Goal: Task Accomplishment & Management: Use online tool/utility

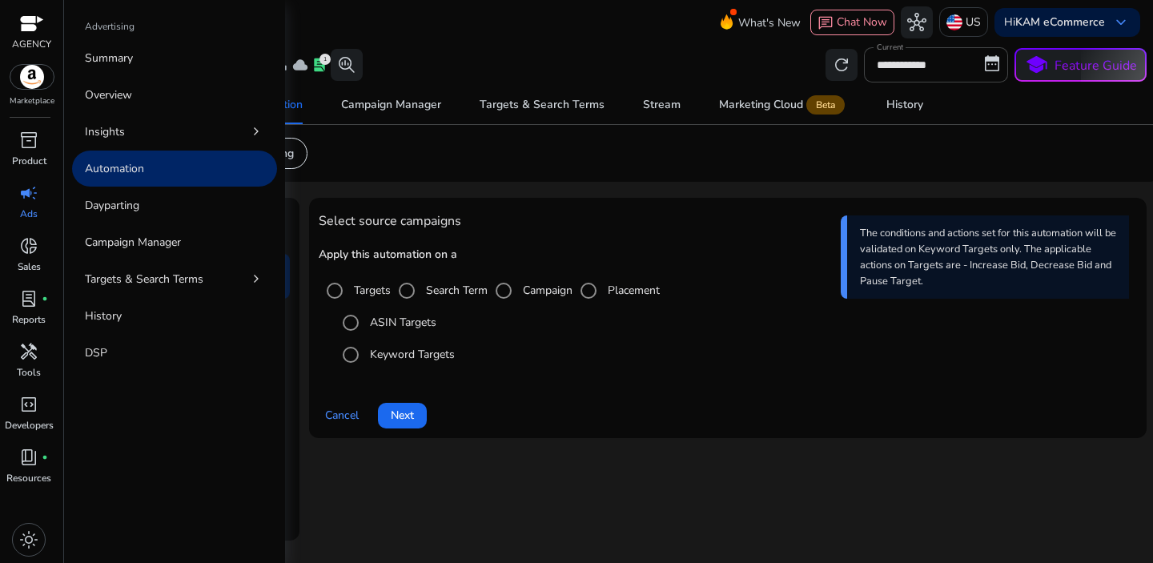
click at [24, 198] on span "campaign" at bounding box center [28, 192] width 19 height 19
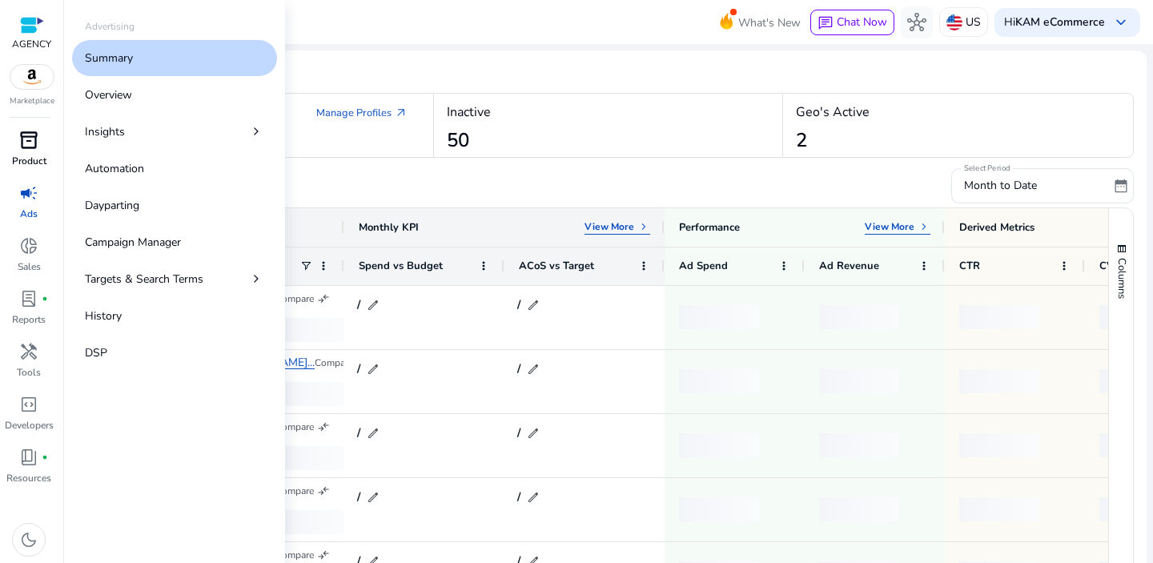
click at [30, 153] on link "inventory_2 Product" at bounding box center [29, 153] width 58 height 53
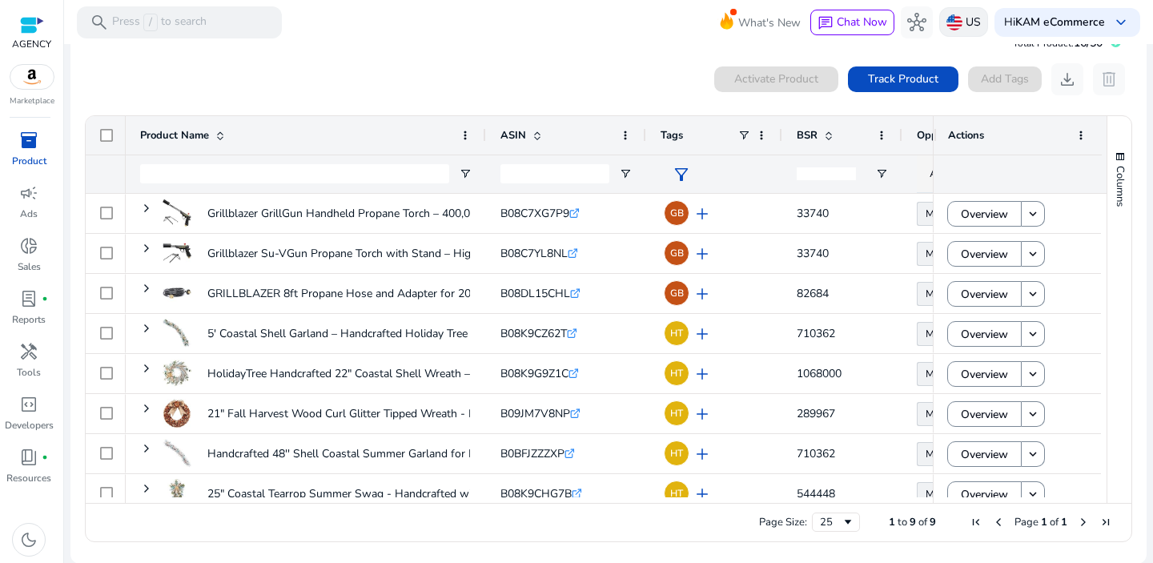
click at [948, 21] on img at bounding box center [954, 22] width 16 height 16
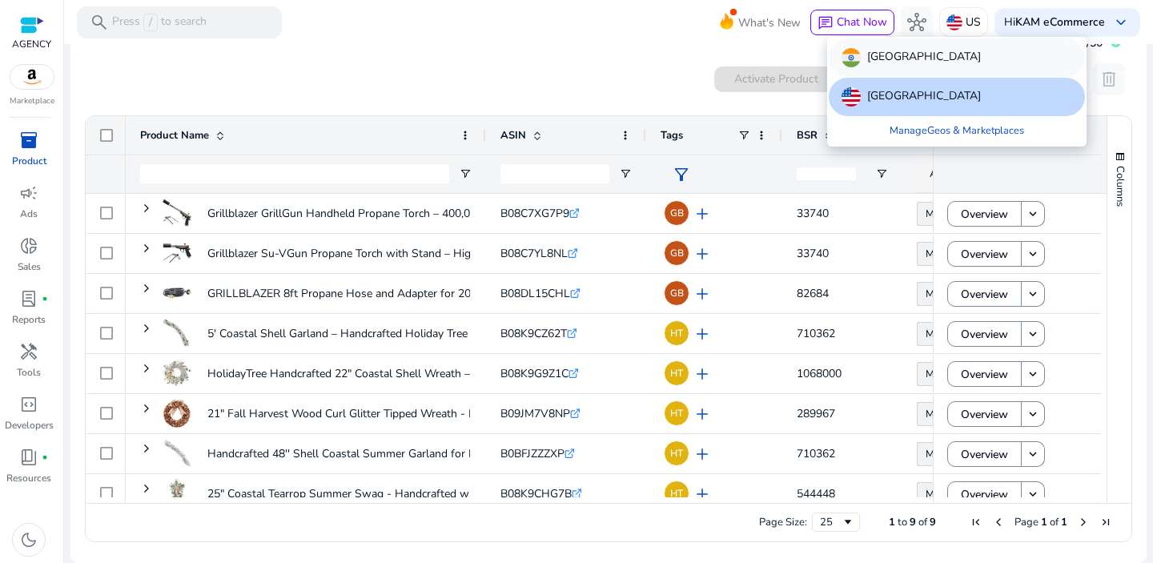
click at [879, 53] on p "[GEOGRAPHIC_DATA]" at bounding box center [924, 57] width 114 height 19
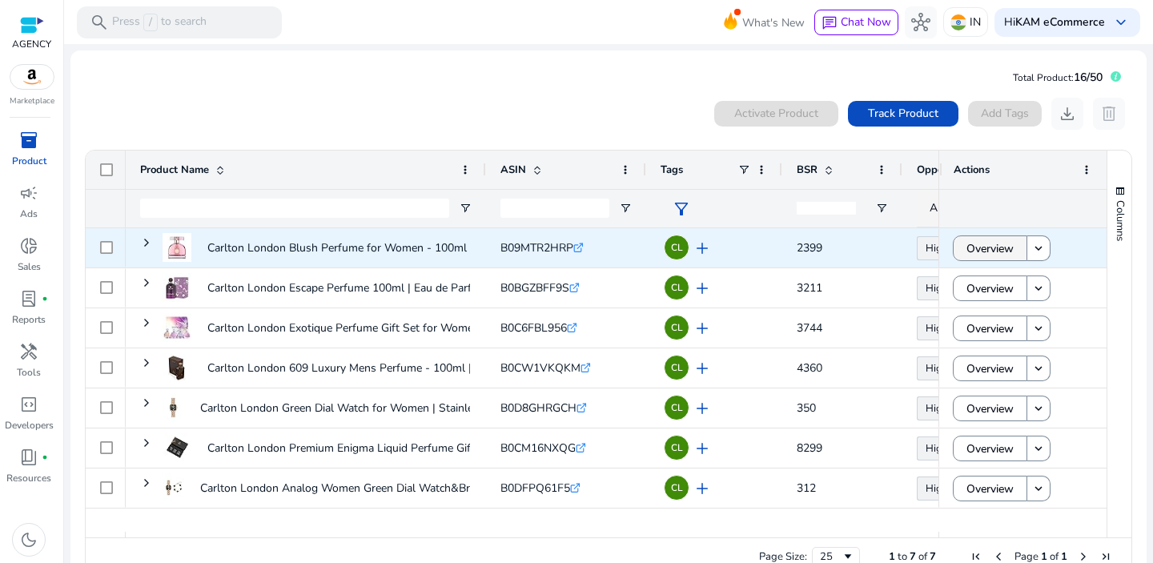
click at [966, 245] on span "Overview" at bounding box center [989, 248] width 47 height 33
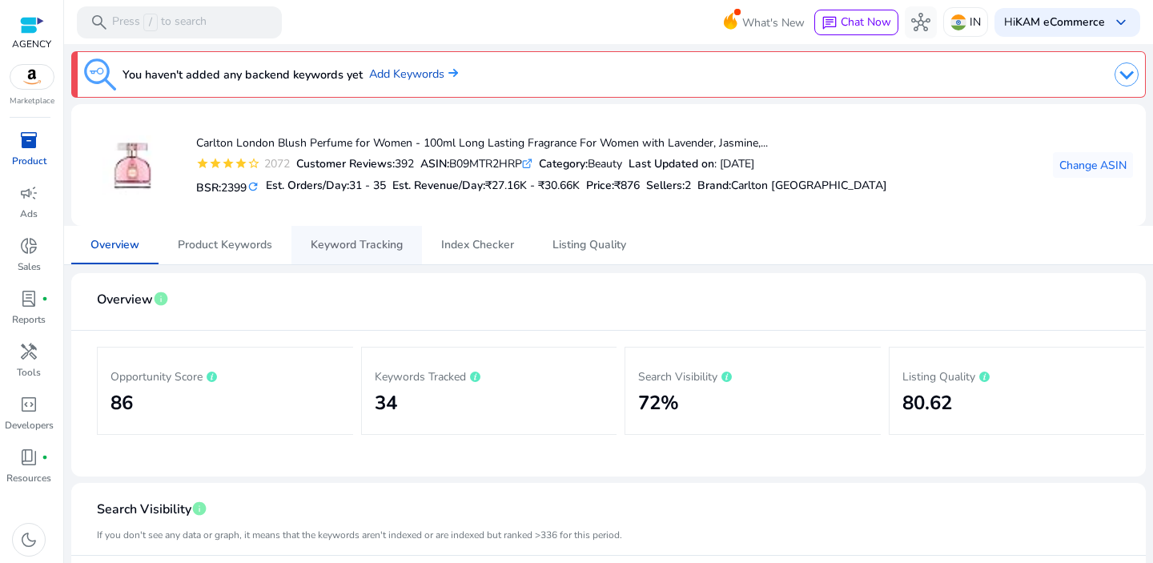
click at [349, 243] on span "Keyword Tracking" at bounding box center [357, 244] width 92 height 11
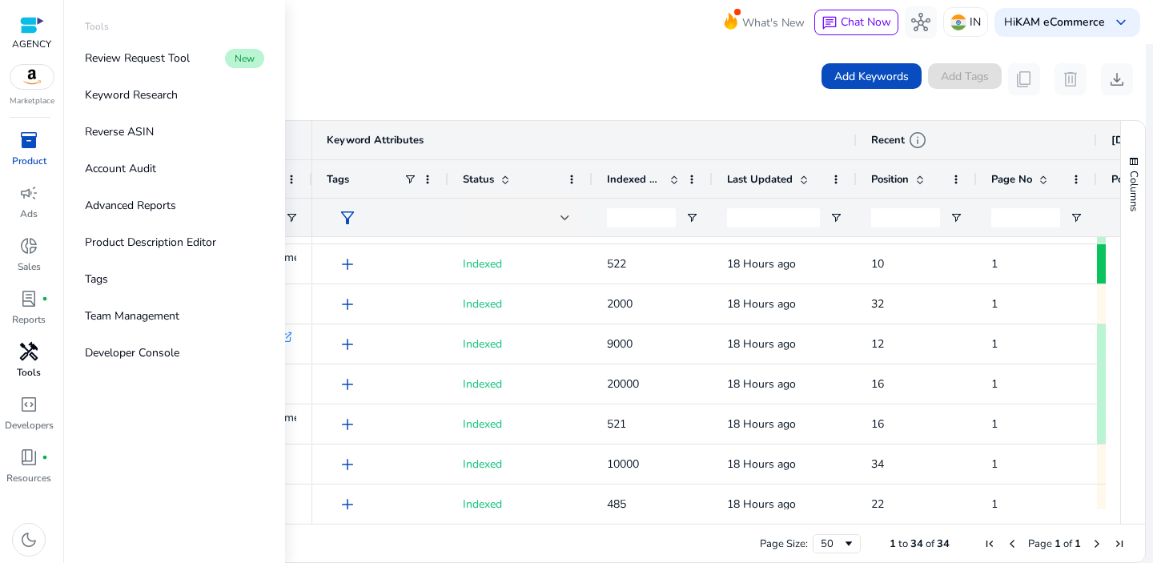
click at [30, 360] on span "handyman" at bounding box center [28, 351] width 19 height 19
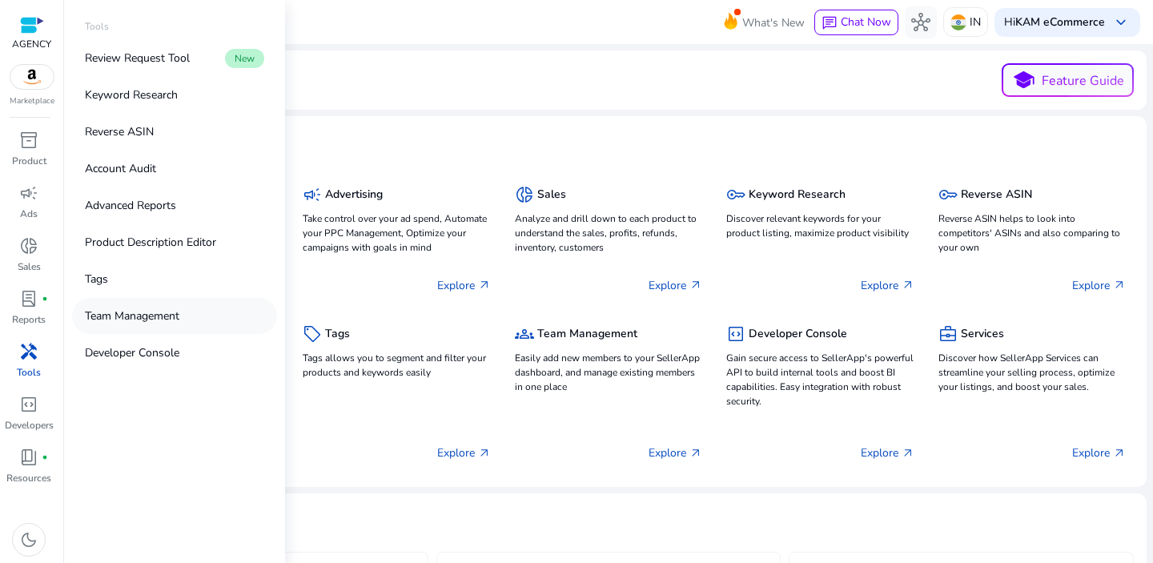
click at [110, 319] on p "Team Management" at bounding box center [132, 315] width 94 height 17
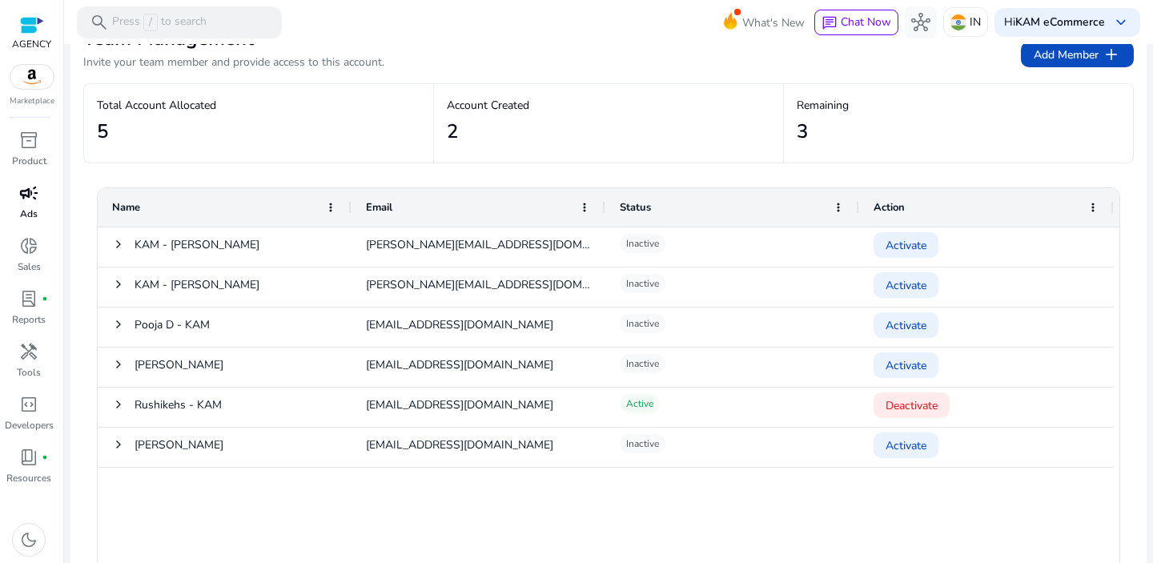
click at [38, 207] on link "campaign Ads" at bounding box center [29, 206] width 58 height 53
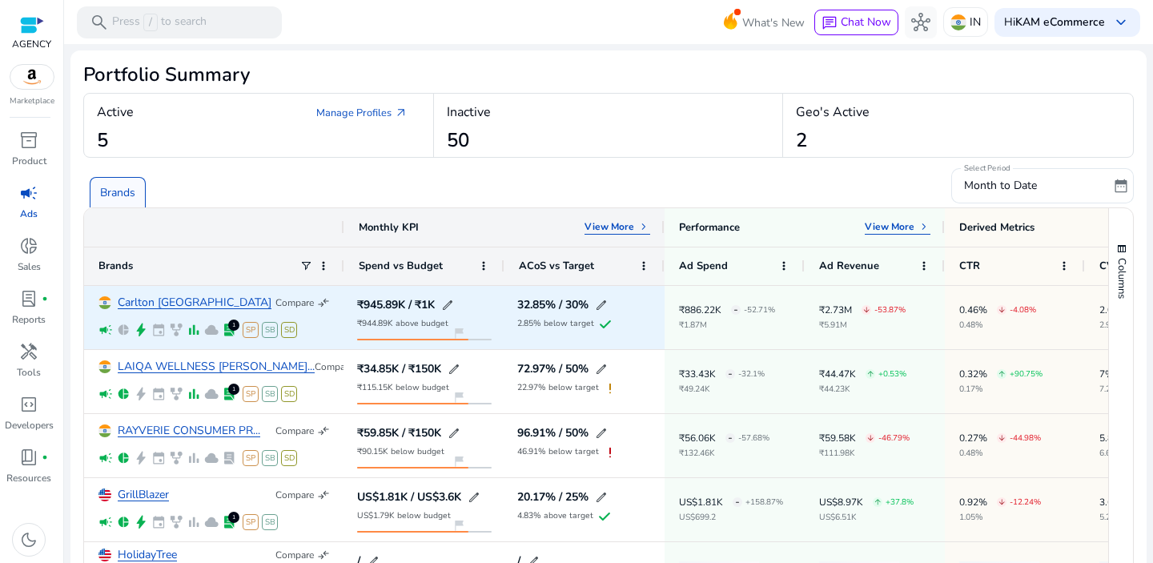
scroll to position [149, 0]
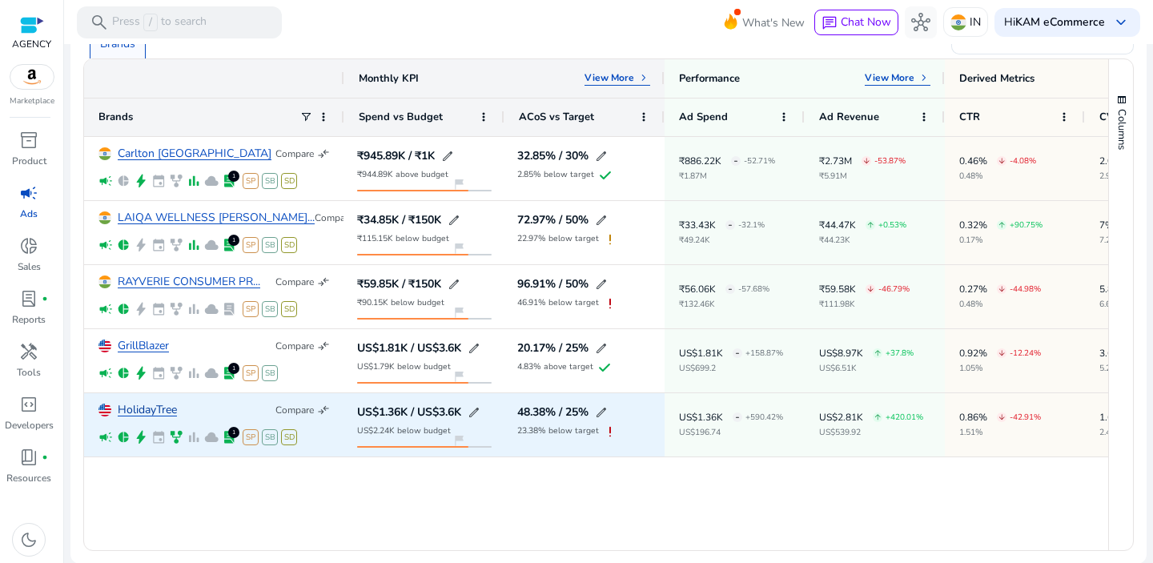
click at [144, 406] on link "HolidayTree" at bounding box center [147, 410] width 59 height 12
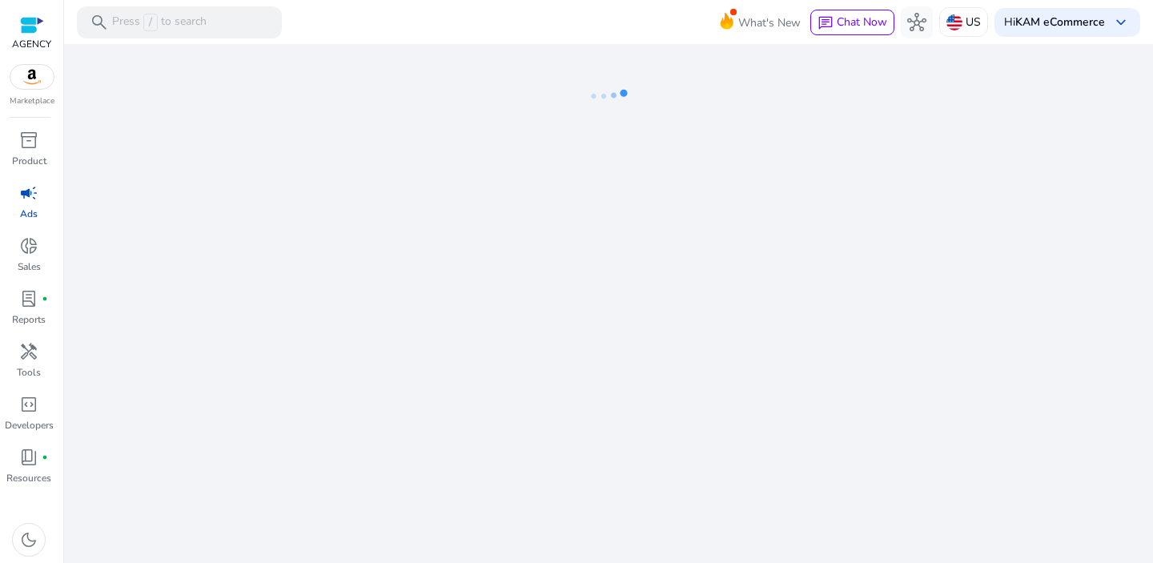
select select "*"
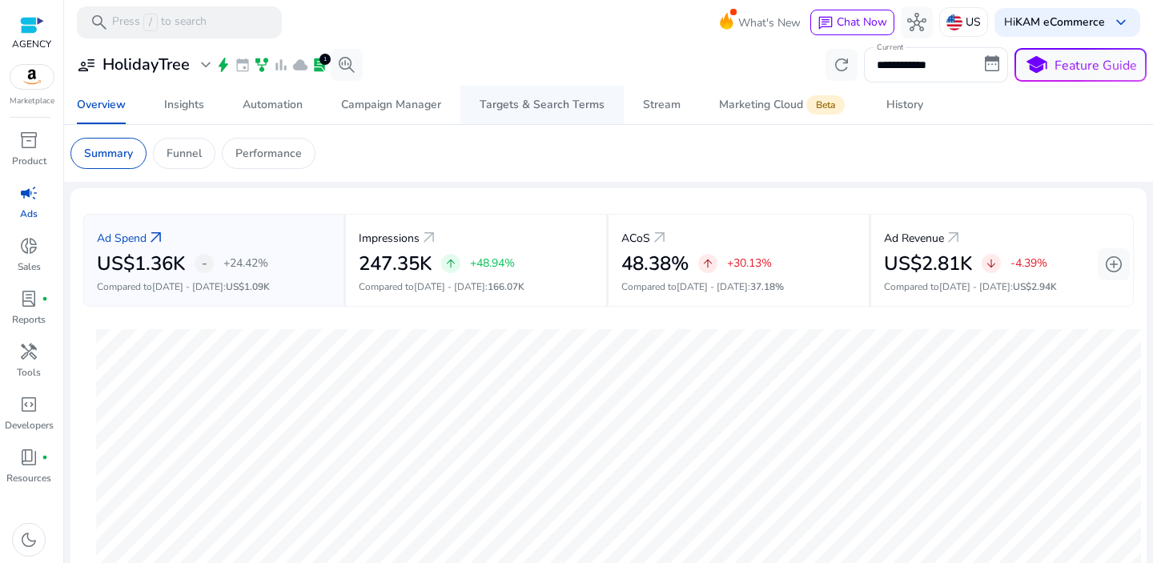
click at [543, 109] on div "Targets & Search Terms" at bounding box center [541, 104] width 125 height 11
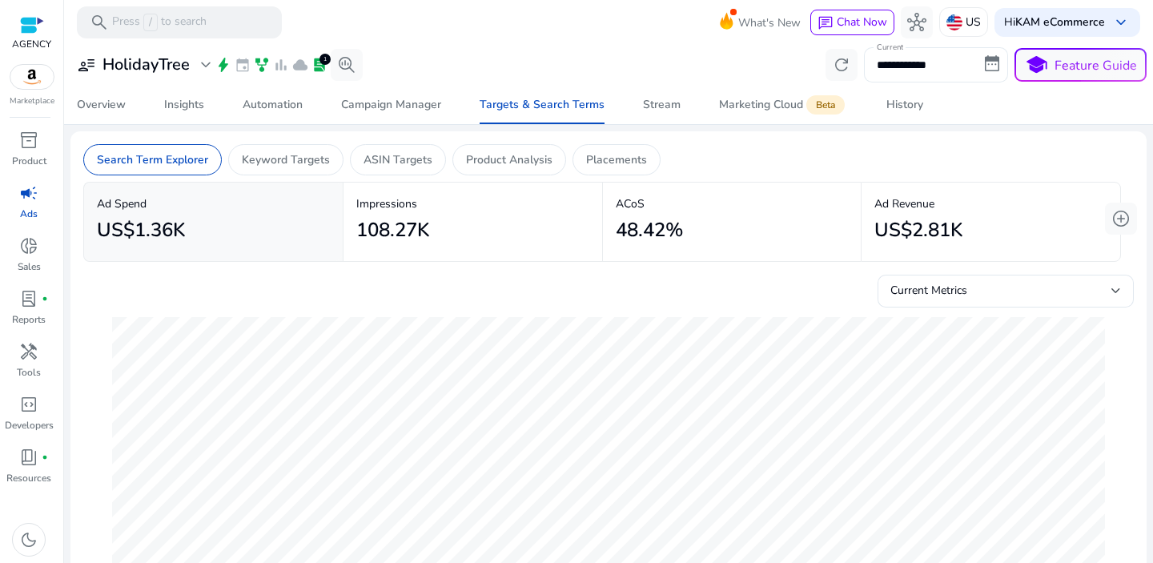
click at [926, 74] on input "**********" at bounding box center [936, 64] width 144 height 35
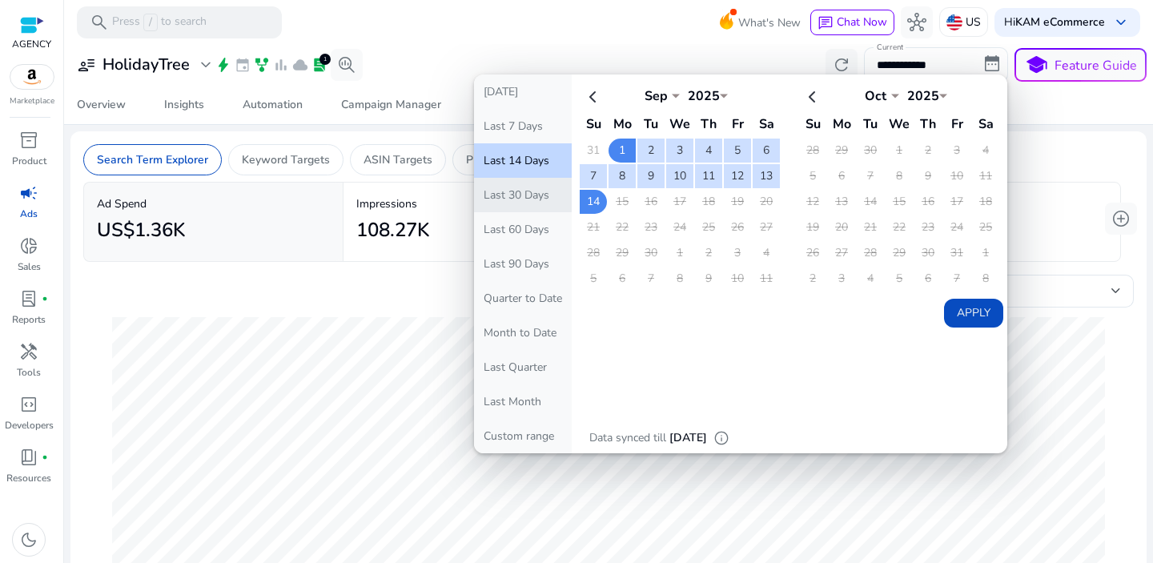
click at [521, 200] on button "Last 30 Days" at bounding box center [523, 195] width 98 height 34
type input "**********"
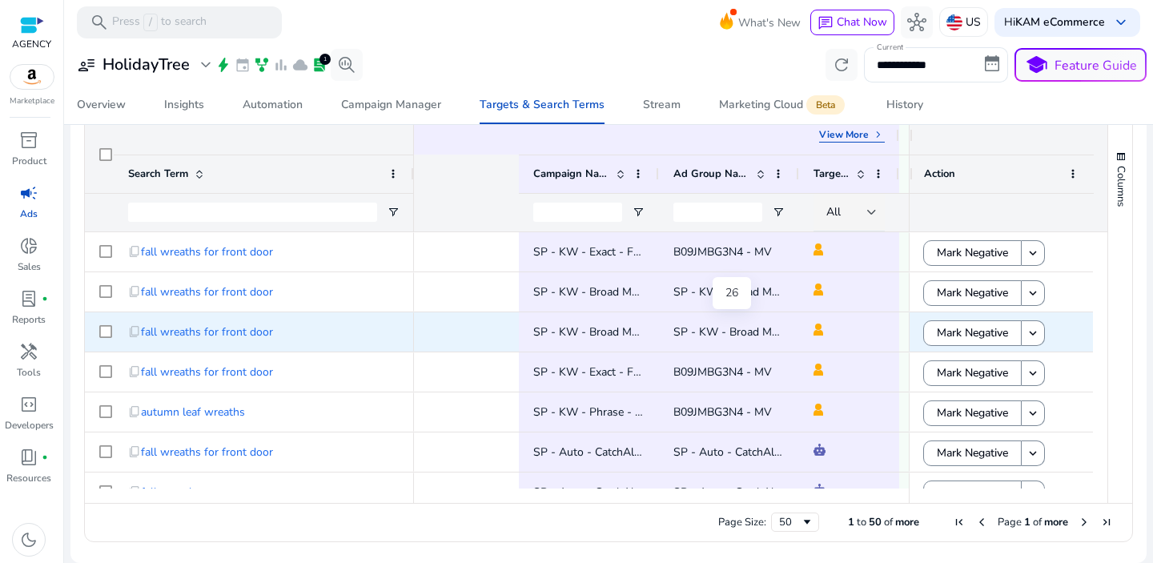
scroll to position [0, 488]
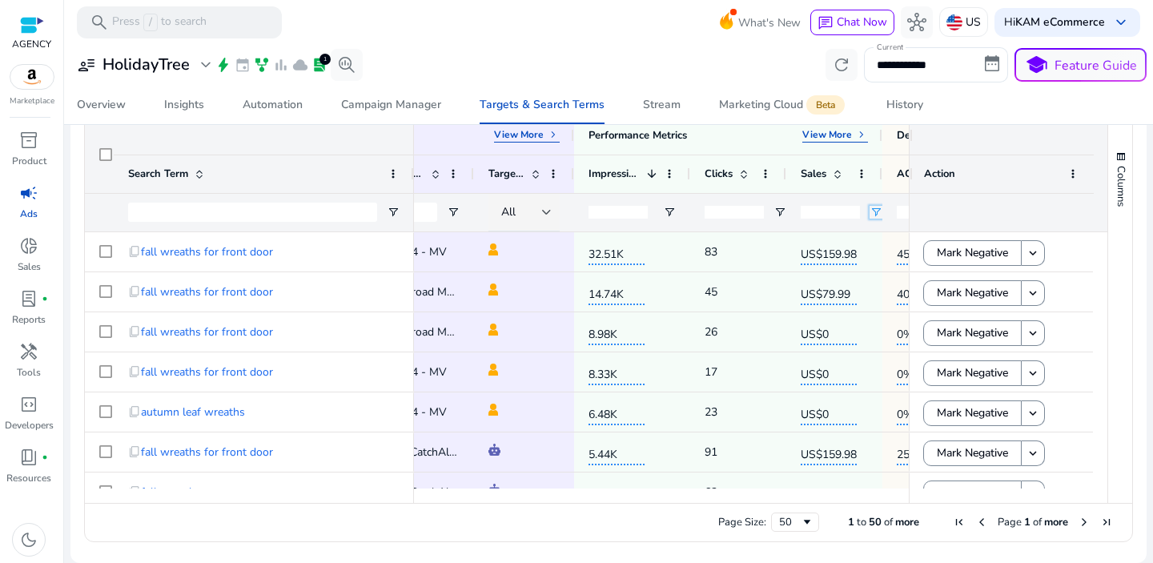
click at [875, 209] on span "Open Filter Menu" at bounding box center [875, 212] width 13 height 13
type input "*"
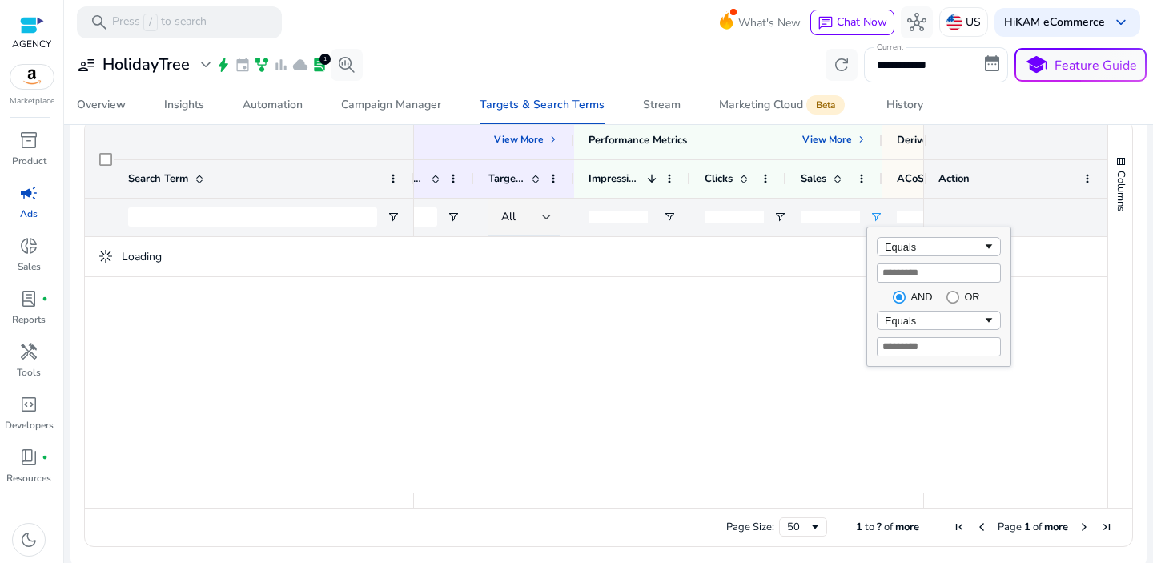
scroll to position [532, 0]
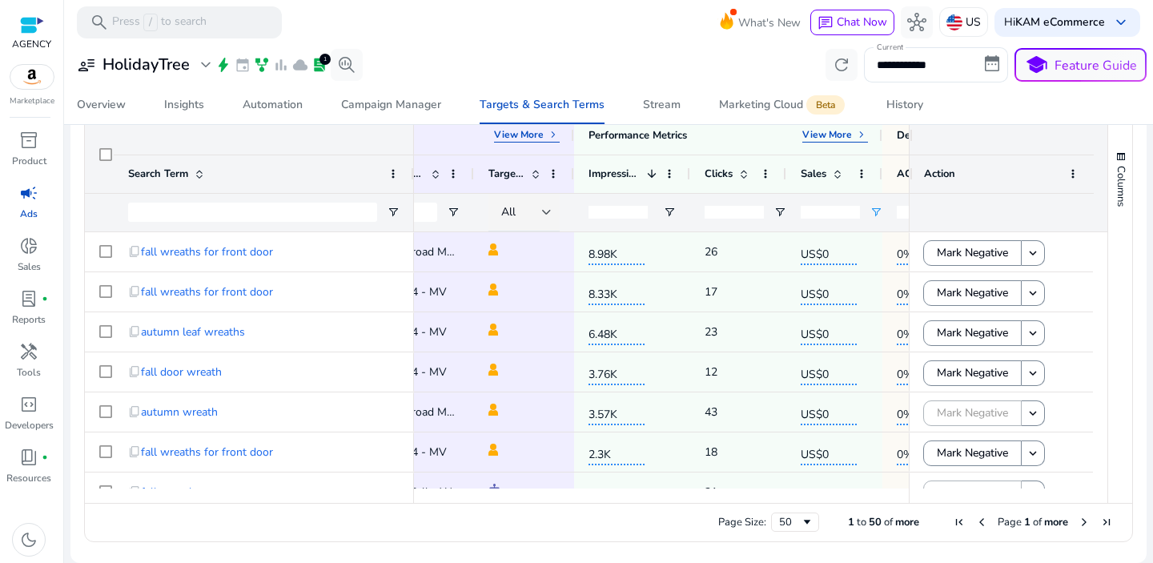
click at [683, 67] on div "**********" at bounding box center [608, 64] width 1076 height 35
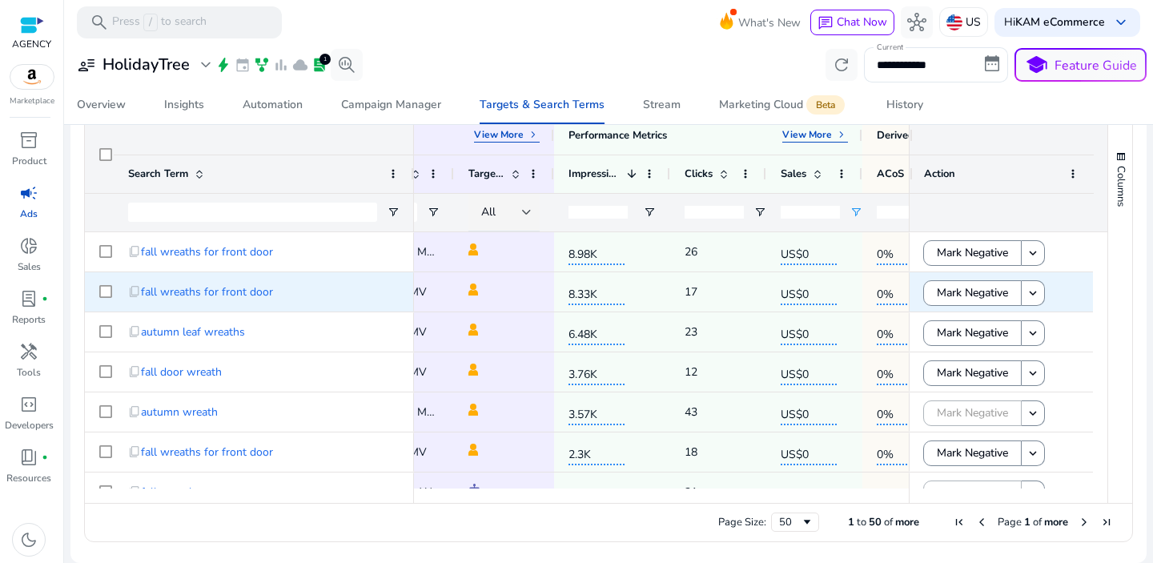
scroll to position [0, 536]
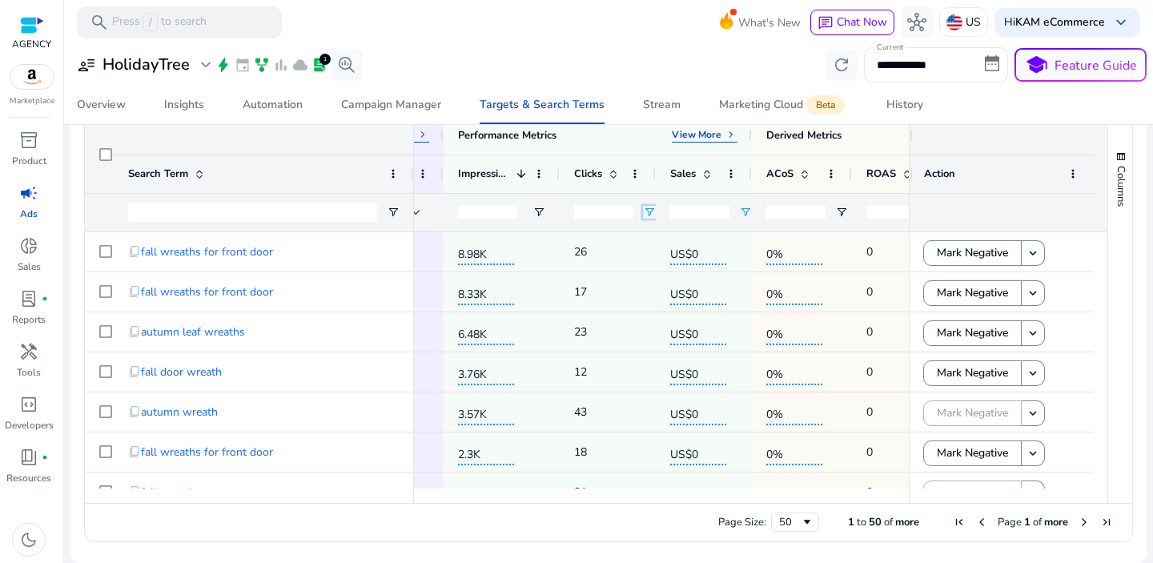
click at [651, 212] on span "Open Filter Menu" at bounding box center [649, 212] width 13 height 13
click at [689, 239] on div "Equals" at bounding box center [707, 242] width 98 height 12
click at [700, 271] on input "Filter Value" at bounding box center [712, 268] width 124 height 19
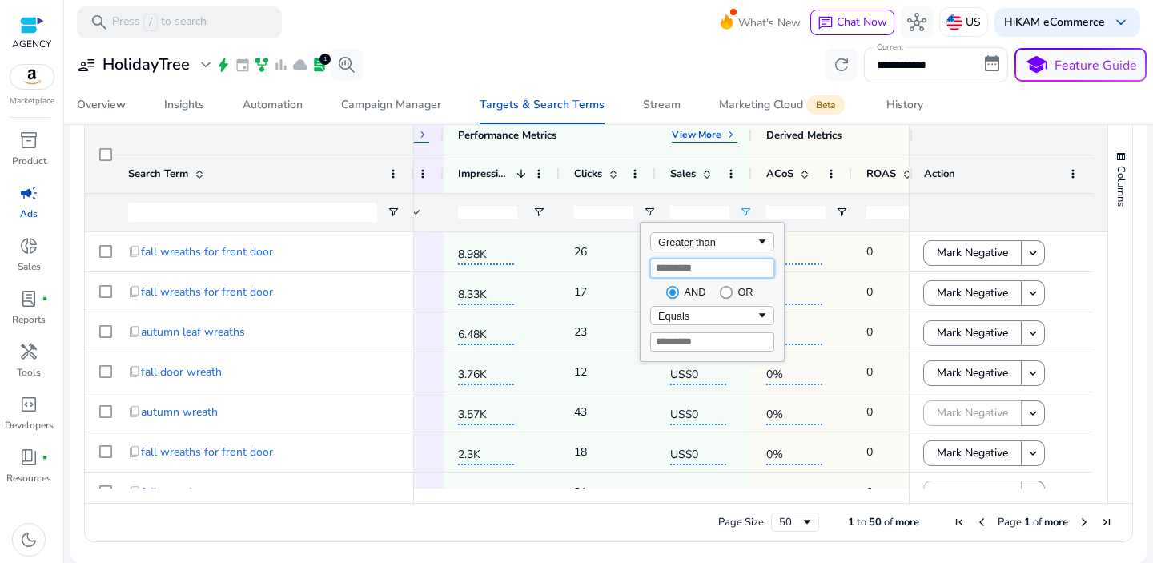
type input "**"
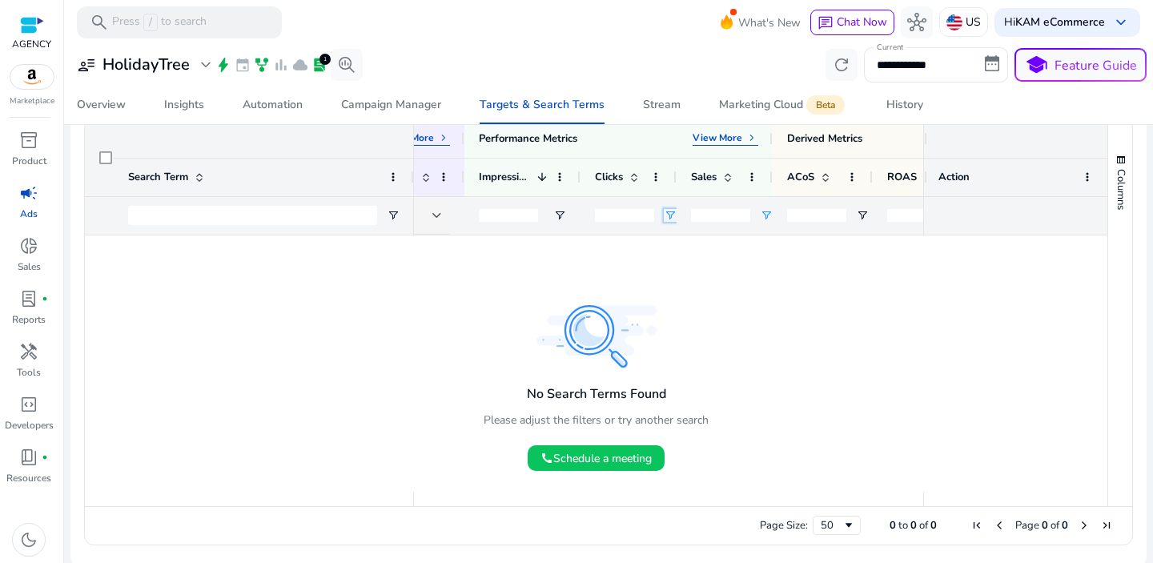
click at [671, 215] on span "Open Filter Menu" at bounding box center [670, 215] width 13 height 13
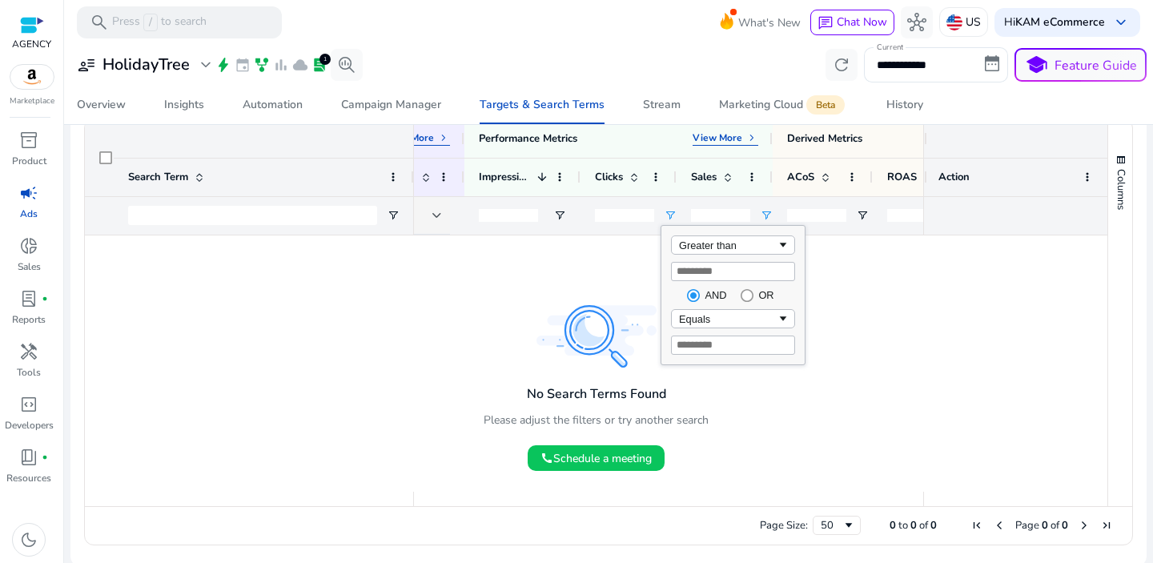
click at [721, 213] on input "*" at bounding box center [720, 215] width 59 height 13
